Goal: Task Accomplishment & Management: Manage account settings

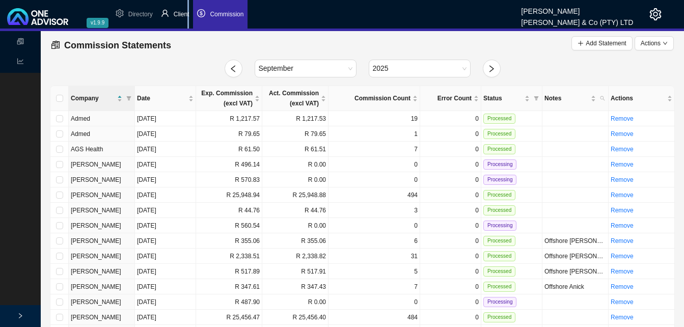
click at [188, 14] on span "Client" at bounding box center [182, 14] width 16 height 7
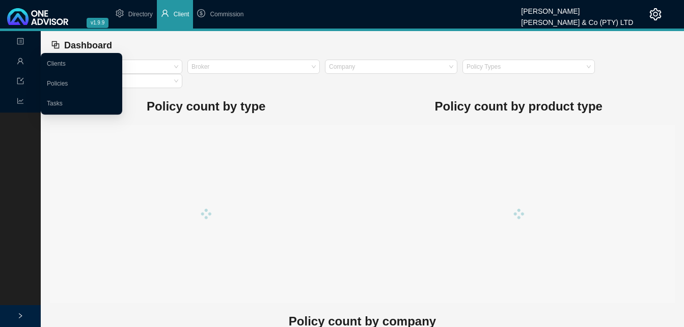
click at [22, 63] on icon "user" at bounding box center [20, 61] width 6 height 6
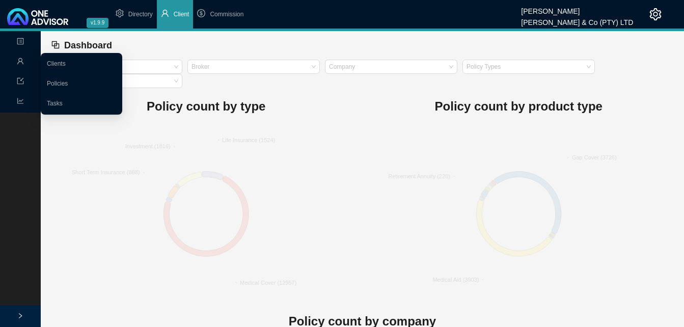
click at [66, 62] on link "Clients" at bounding box center [56, 63] width 19 height 7
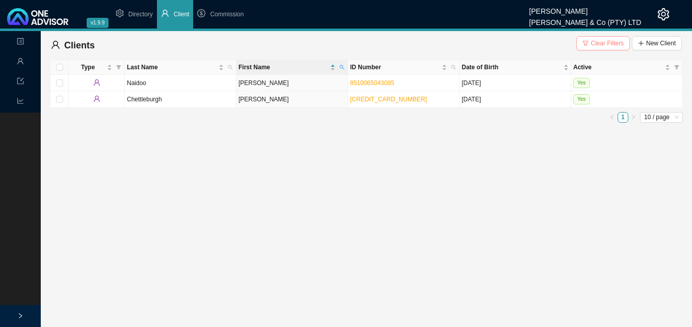
click at [600, 43] on span "Clear Filters" at bounding box center [606, 43] width 33 height 10
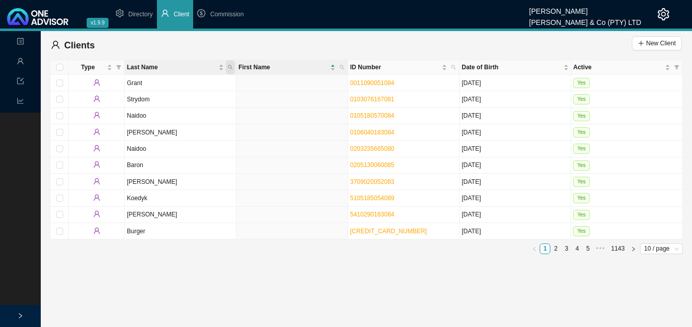
click at [229, 68] on icon "search" at bounding box center [230, 67] width 5 height 5
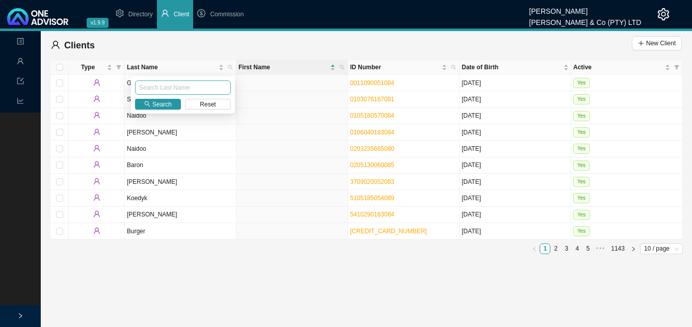
click at [197, 91] on input "text" at bounding box center [183, 87] width 96 height 14
type input "[PERSON_NAME]"
click at [171, 101] on button "Search" at bounding box center [158, 104] width 46 height 11
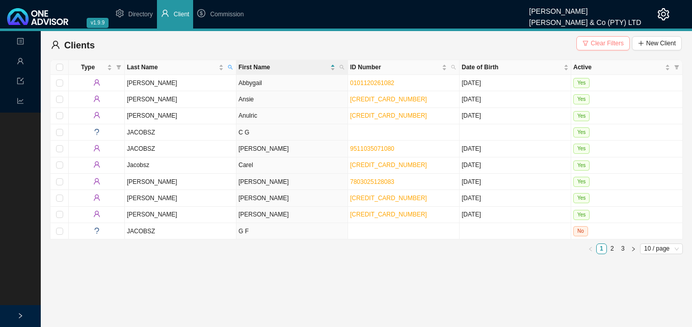
drag, startPoint x: 593, startPoint y: 41, endPoint x: 587, endPoint y: 46, distance: 8.0
click at [593, 42] on span "Clear Filters" at bounding box center [606, 43] width 33 height 10
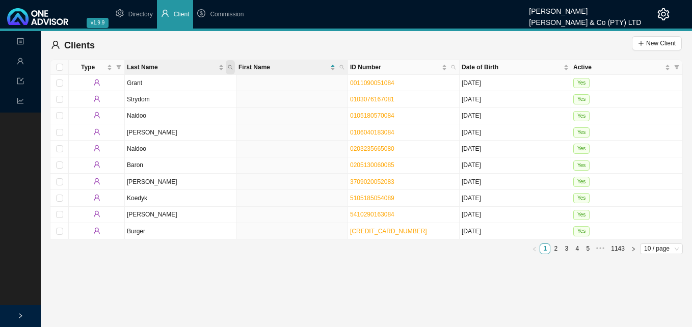
click at [230, 66] on icon "search" at bounding box center [230, 67] width 5 height 5
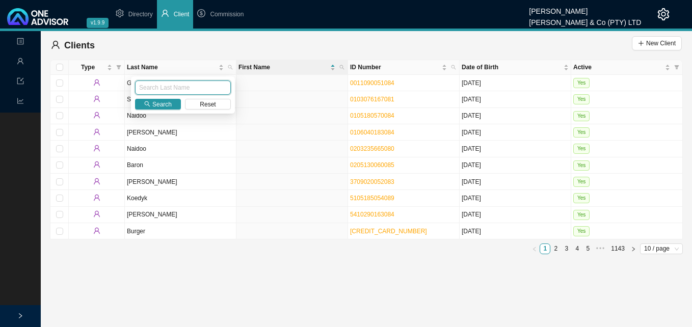
click at [200, 91] on input "text" at bounding box center [183, 87] width 96 height 14
type input "[PERSON_NAME]"
click at [149, 104] on icon "search" at bounding box center [147, 104] width 6 height 6
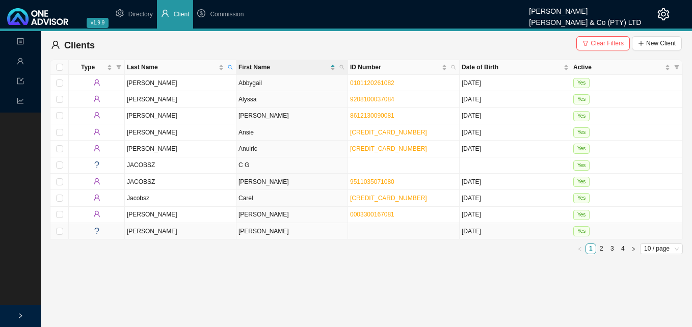
click at [296, 229] on td "[PERSON_NAME]" at bounding box center [292, 231] width 112 height 16
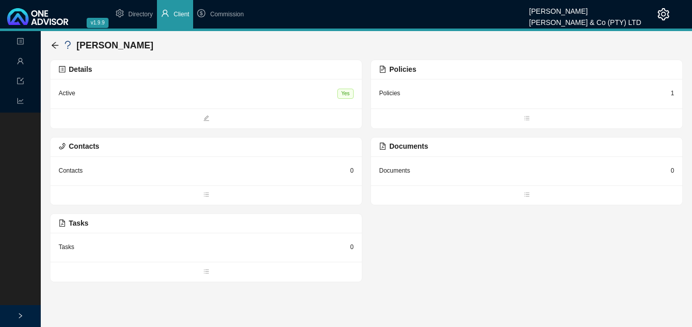
click at [671, 93] on div "1" at bounding box center [672, 93] width 4 height 10
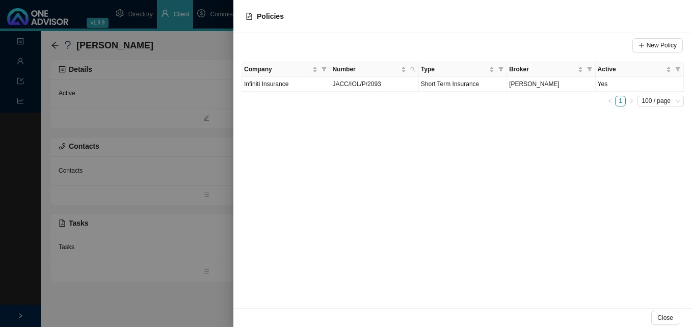
click at [218, 171] on div at bounding box center [346, 163] width 692 height 327
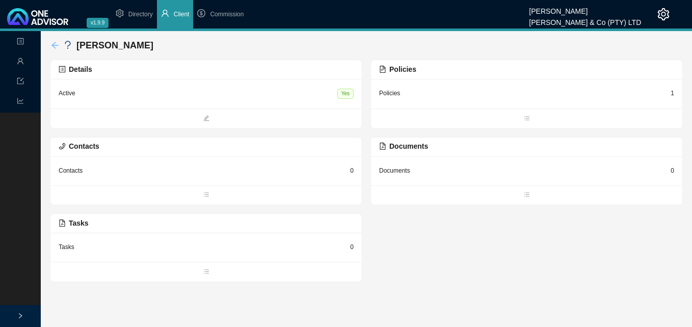
click at [55, 44] on icon "arrow-left" at bounding box center [55, 45] width 8 height 8
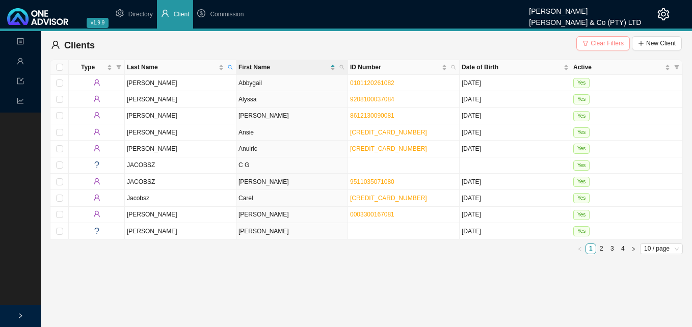
click at [594, 45] on span "Clear Filters" at bounding box center [606, 43] width 33 height 10
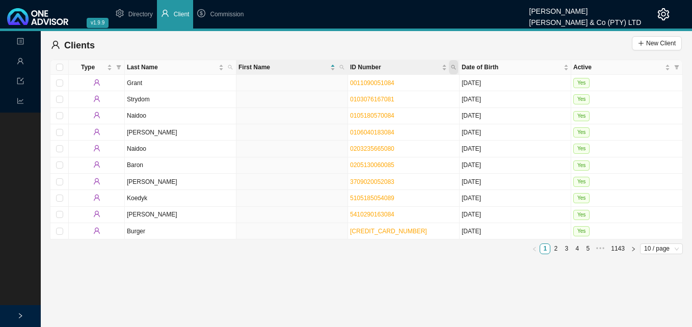
click at [453, 67] on icon "search" at bounding box center [453, 67] width 5 height 5
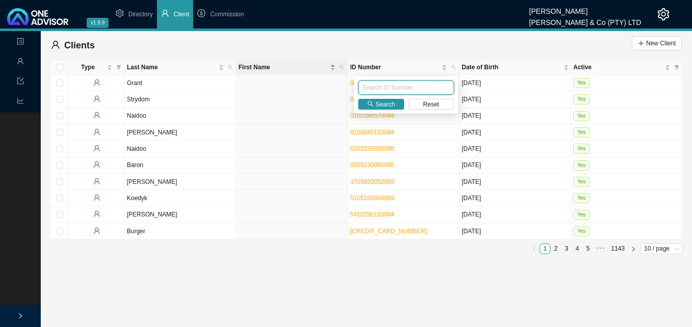
paste input "8101030039083"
type input "8101030039083"
drag, startPoint x: 380, startPoint y: 102, endPoint x: 384, endPoint y: 108, distance: 7.6
click at [384, 108] on span "Search" at bounding box center [384, 104] width 19 height 10
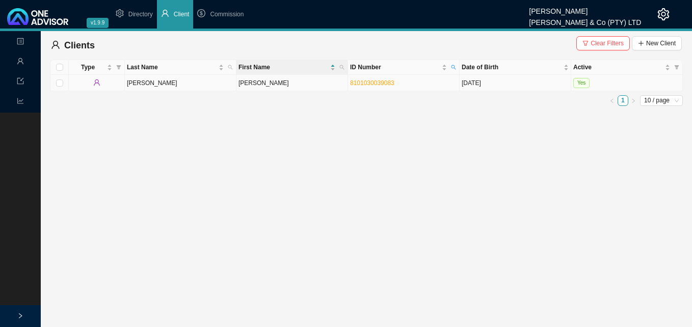
click at [328, 90] on td "[PERSON_NAME]" at bounding box center [292, 83] width 112 height 16
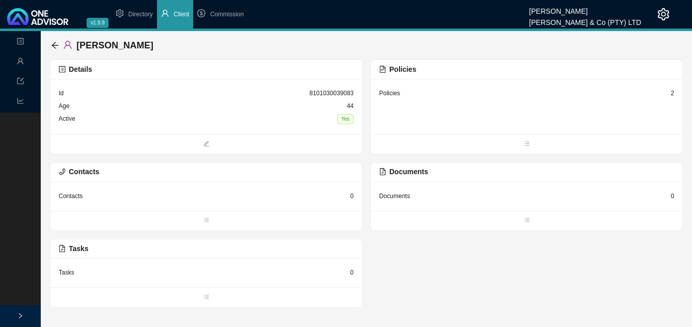
click at [672, 94] on div "2" at bounding box center [672, 93] width 4 height 10
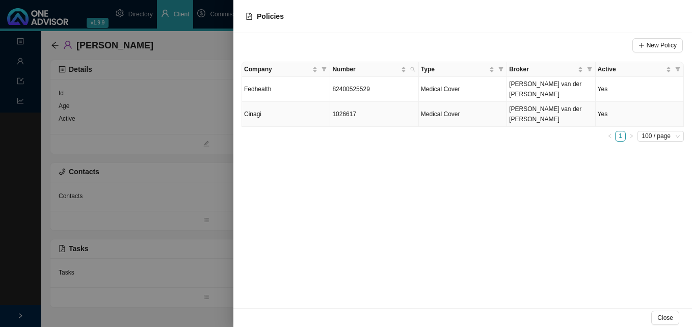
click at [524, 105] on span "[PERSON_NAME] van der [PERSON_NAME]" at bounding box center [545, 113] width 72 height 17
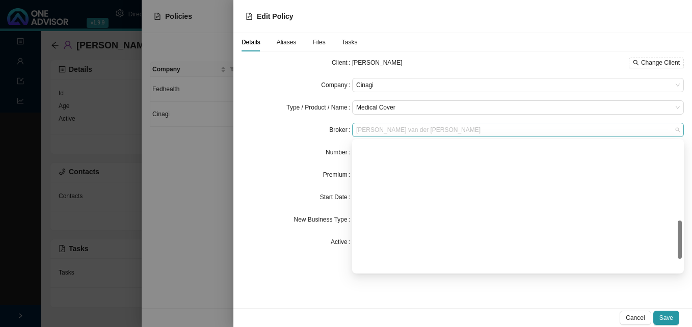
click at [426, 129] on span "[PERSON_NAME] van der [PERSON_NAME]" at bounding box center [517, 129] width 323 height 13
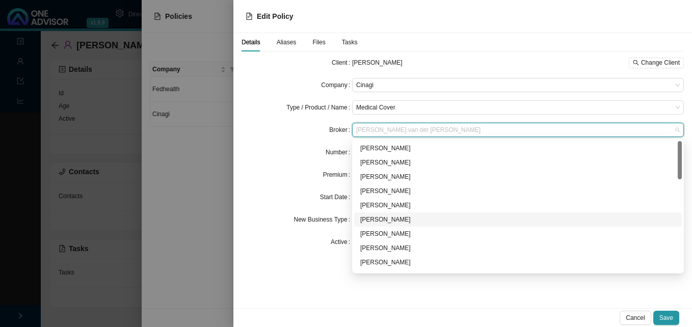
scroll to position [51, 0]
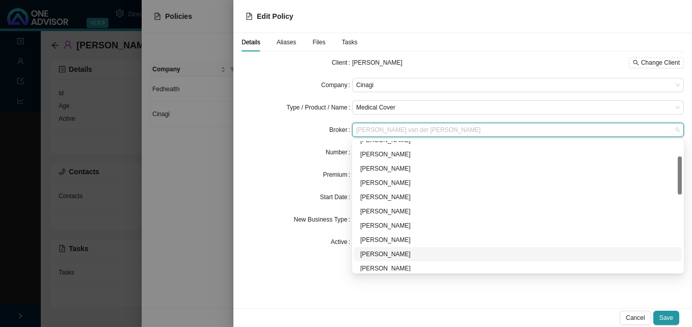
click at [393, 251] on div "[PERSON_NAME]" at bounding box center [517, 254] width 315 height 10
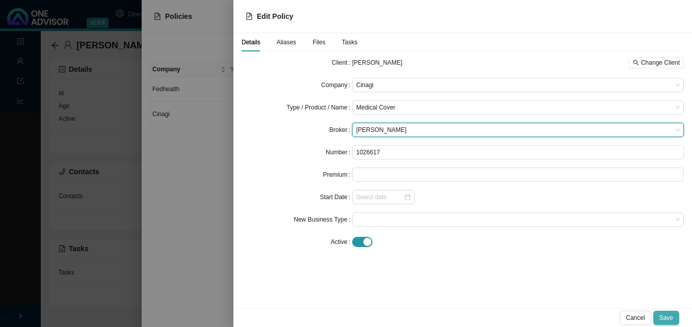
click at [665, 316] on span "Save" at bounding box center [666, 318] width 14 height 10
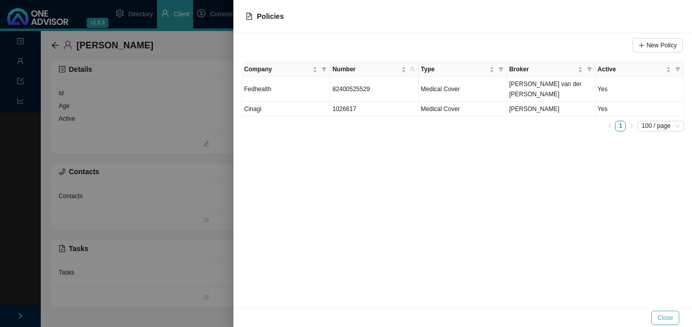
click at [661, 319] on span "Close" at bounding box center [665, 318] width 16 height 10
